Goal: Complete application form: Complete application form

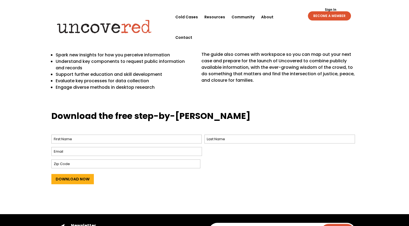
scroll to position [166, 0]
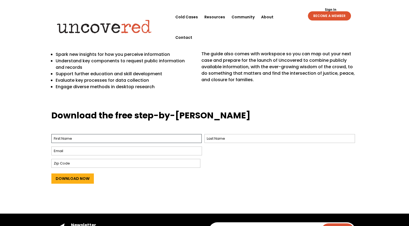
click at [55, 137] on input "First" at bounding box center [126, 138] width 151 height 9
type input "Sarah"
type input "Rish"
type input "signandburn@gmail.com"
type input "47670"
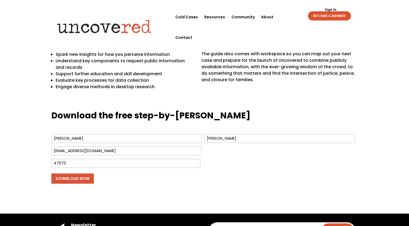
click at [68, 178] on input "Download Now" at bounding box center [72, 178] width 43 height 10
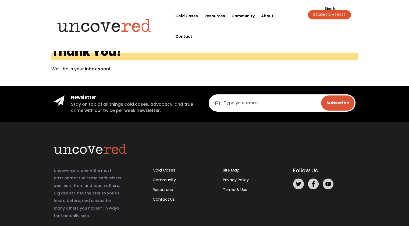
click at [73, 177] on p "Uncovered is where the most passionate true crime enthusiasts can learn from an…" at bounding box center [88, 192] width 69 height 53
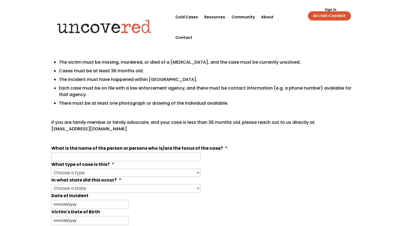
scroll to position [62, 0]
click at [56, 155] on input "What is the name of the person or persons who is/are the focus of the case? *" at bounding box center [125, 156] width 149 height 9
type input "[PERSON_NAME]"
click at [70, 171] on select "Choose a type Missing Murder [MEDICAL_DATA] Other" at bounding box center [126, 172] width 149 height 8
select select "Missing"
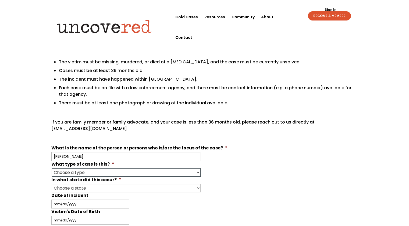
click at [52, 168] on select "Choose a type Missing Murder [MEDICAL_DATA] Other" at bounding box center [126, 172] width 149 height 8
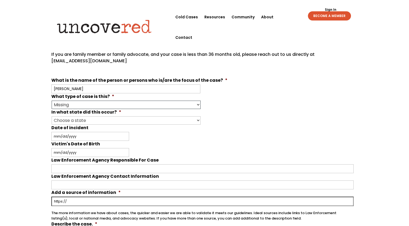
scroll to position [134, 0]
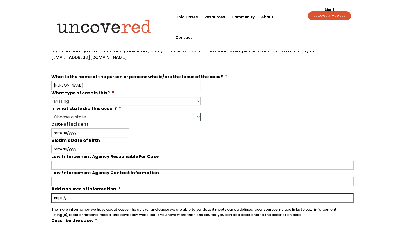
click at [98, 116] on select "Choose a state Outside of the U.S. [US_STATE] [US_STATE] [US_STATE] [US_STATE] …" at bounding box center [126, 117] width 149 height 8
select select "[US_STATE]"
click at [52, 113] on select "Choose a state Outside of the U.S. [US_STATE] [US_STATE] [US_STATE] [US_STATE] …" at bounding box center [126, 117] width 149 height 8
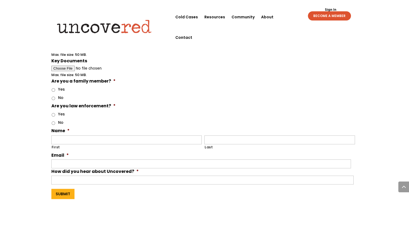
scroll to position [358, 0]
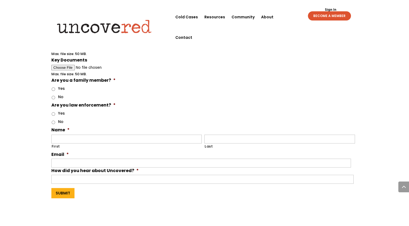
click at [53, 120] on input "No" at bounding box center [53, 121] width 3 height 3
radio input "true"
click at [53, 96] on input "No" at bounding box center [53, 97] width 3 height 3
radio input "true"
click at [331, 10] on link "Sign In" at bounding box center [330, 9] width 17 height 3
